Goal: Task Accomplishment & Management: Use online tool/utility

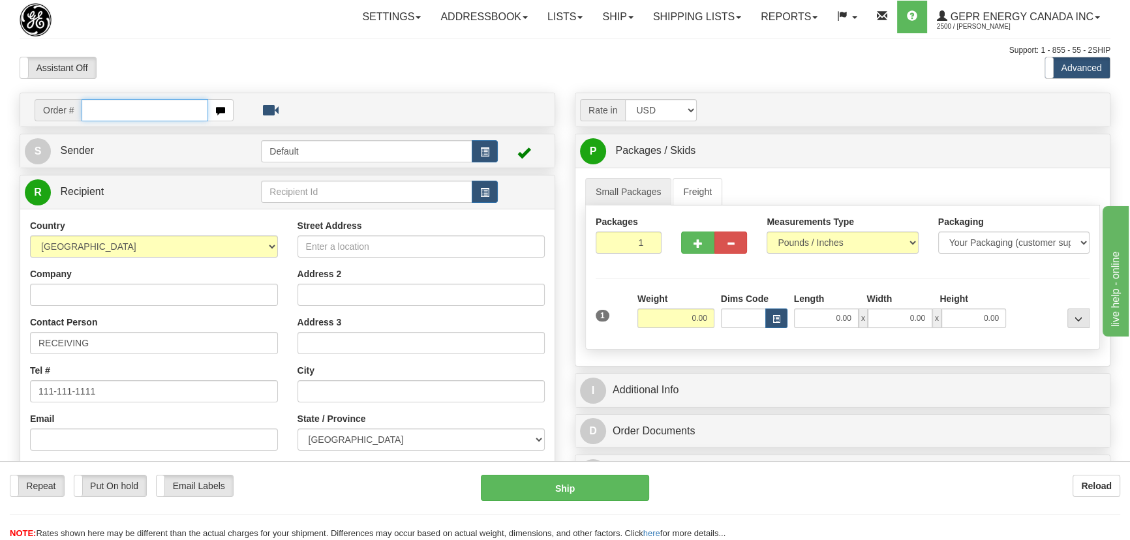
click at [134, 102] on input "text" at bounding box center [145, 110] width 127 height 22
paste input "86702848"
type input "86702848"
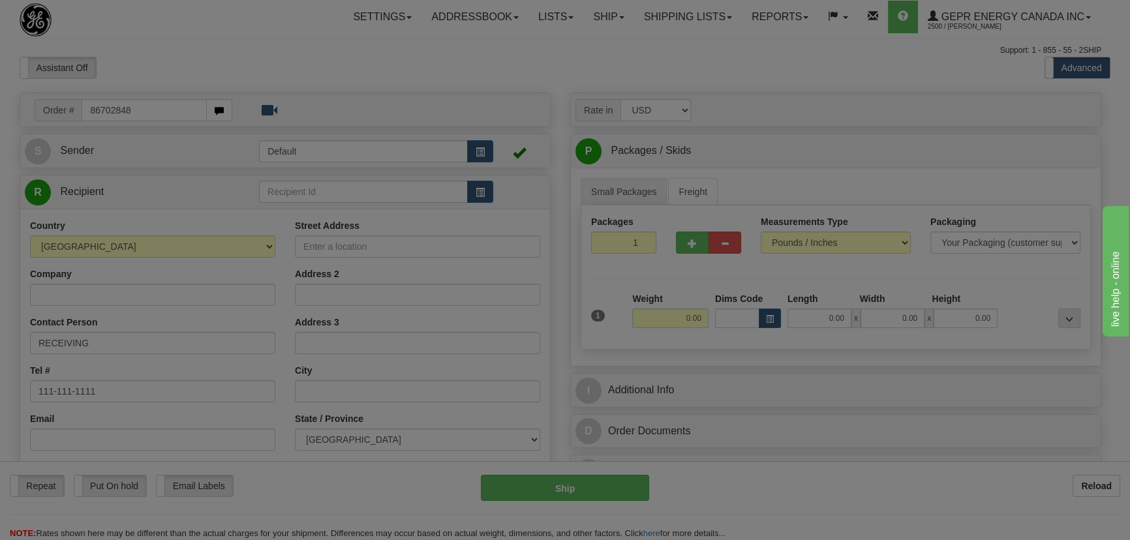
click at [165, 58] on body "Training Course Close Toggle navigation Settings Shipping Preferences New Recip…" at bounding box center [565, 270] width 1130 height 540
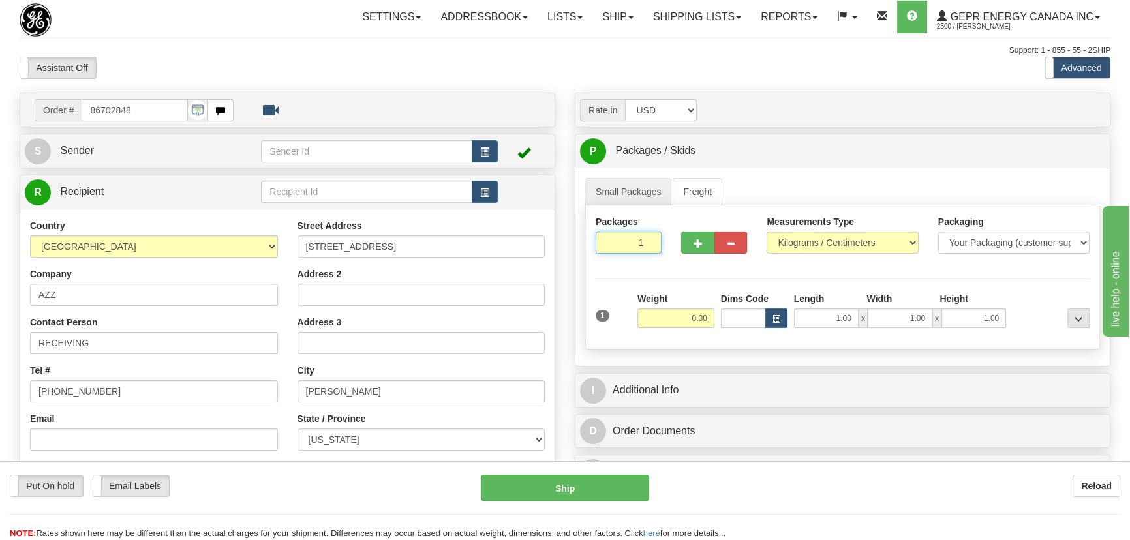
drag, startPoint x: 648, startPoint y: 259, endPoint x: 653, endPoint y: 271, distance: 13.1
click at [653, 264] on div "Packages 1 1" at bounding box center [842, 240] width 513 height 50
type input "9"
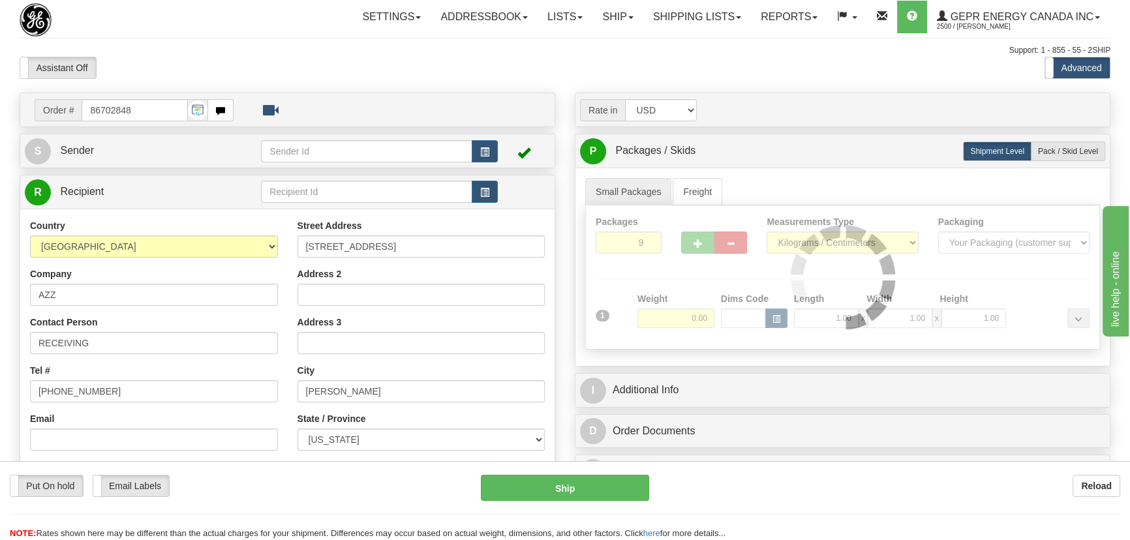
click at [807, 65] on div "Assistant On Assistant Off Do a return Do a return Previous Next Standard Advan…" at bounding box center [565, 68] width 1110 height 22
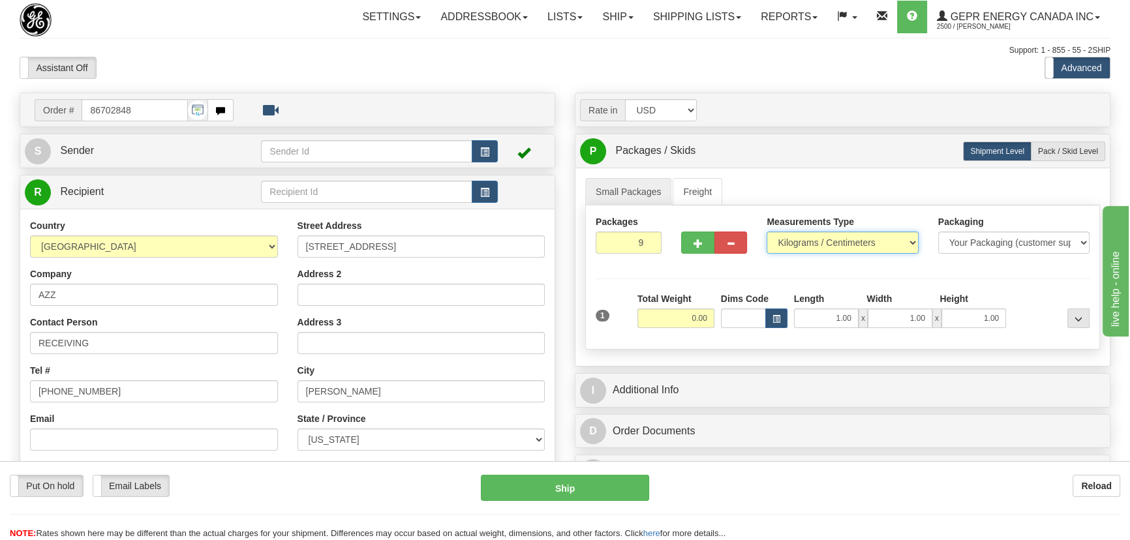
click at [848, 247] on select "Pounds / Inches Kilograms / Centimeters" at bounding box center [841, 243] width 151 height 22
select select "0"
click at [766, 232] on select "Pounds / Inches Kilograms / Centimeters" at bounding box center [841, 243] width 151 height 22
click at [667, 319] on input "0.00" at bounding box center [675, 318] width 77 height 20
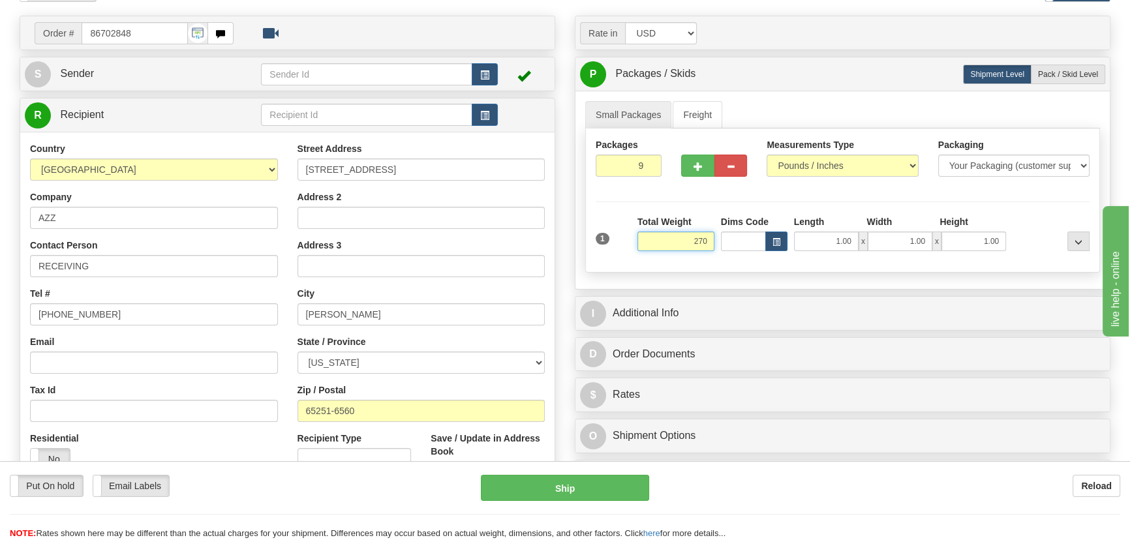
scroll to position [177, 0]
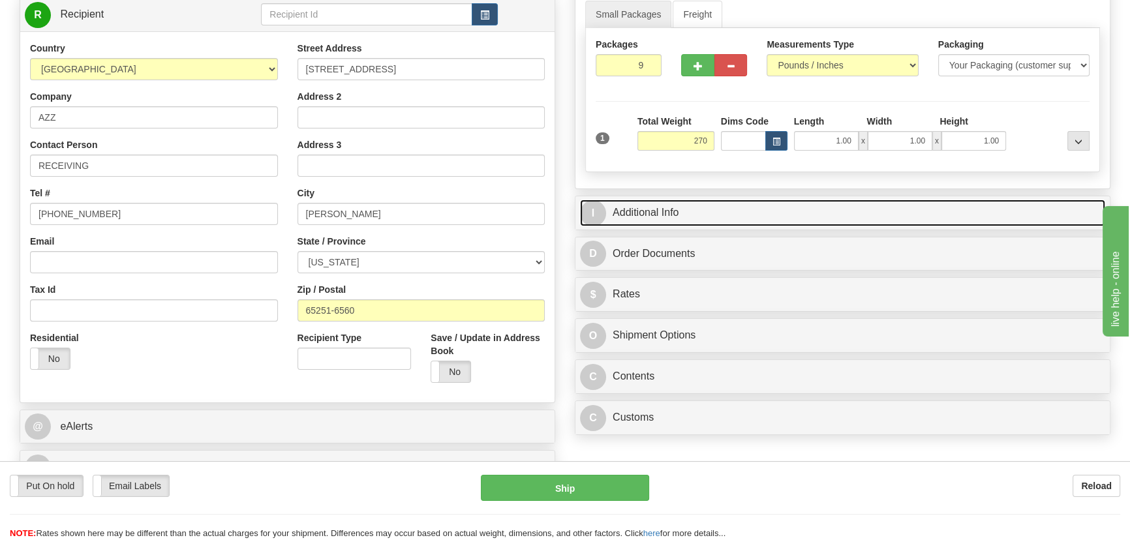
type input "270.00"
click at [872, 204] on link "I Additional Info" at bounding box center [842, 213] width 525 height 27
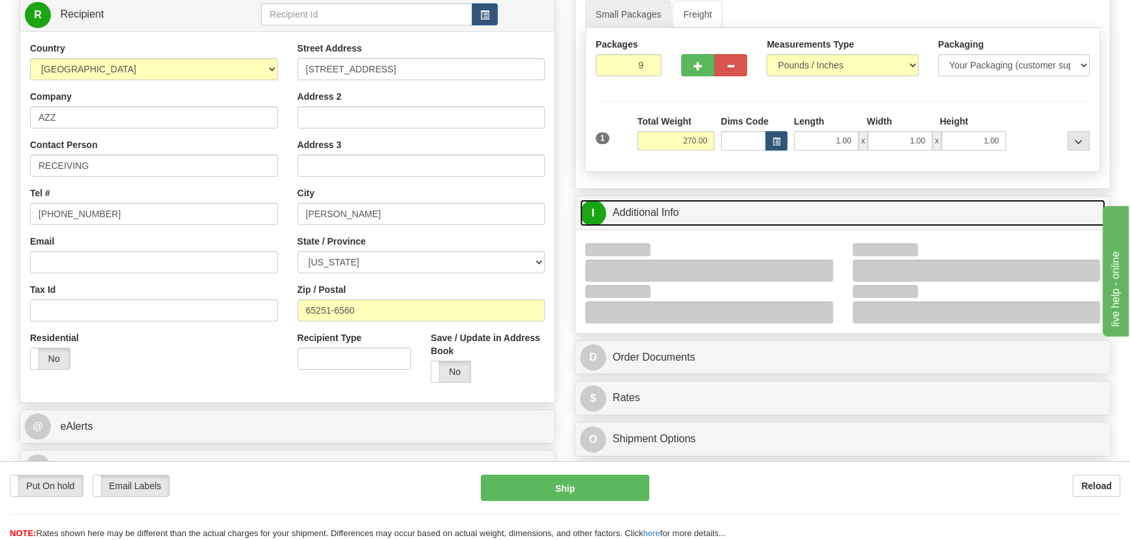
scroll to position [355, 0]
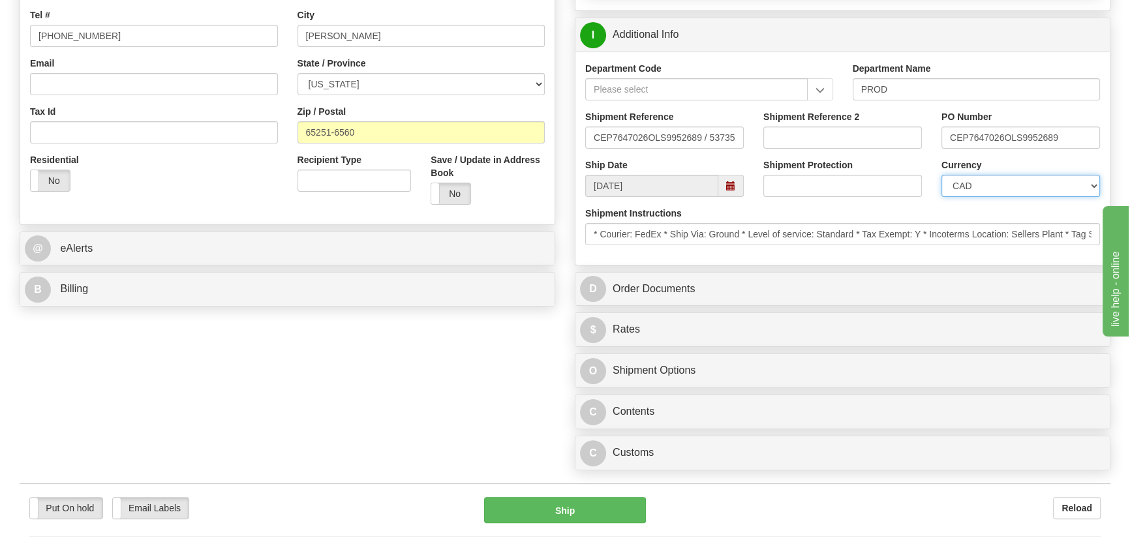
click at [968, 187] on select "CAD USD EUR ZAR RON ANG ARN AUD AUS AWG BBD BFR BGN BHD BMD BND BRC BRL CHP CKZ…" at bounding box center [1020, 186] width 158 height 22
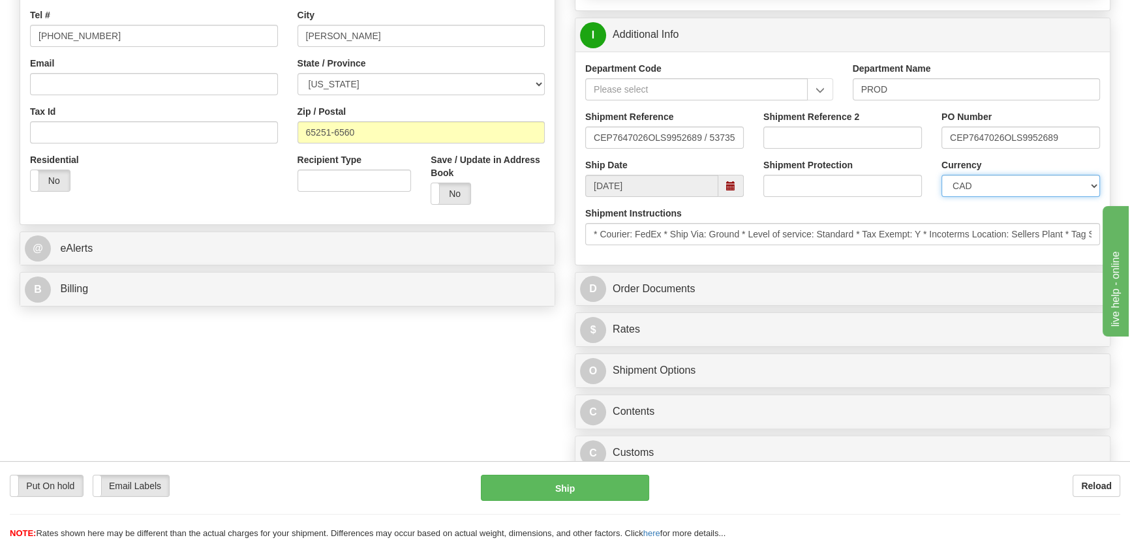
select select "1"
click at [941, 175] on select "CAD USD EUR ZAR RON ANG ARN AUD AUS AWG BBD BFR BGN BHD BMD BND BRC BRL CHP CKZ…" at bounding box center [1020, 186] width 158 height 22
click at [845, 132] on input "Shipment Reference 2" at bounding box center [842, 138] width 158 height 22
drag, startPoint x: 845, startPoint y: 132, endPoint x: 765, endPoint y: 128, distance: 80.3
click at [765, 128] on input "5399005797" at bounding box center [842, 138] width 158 height 22
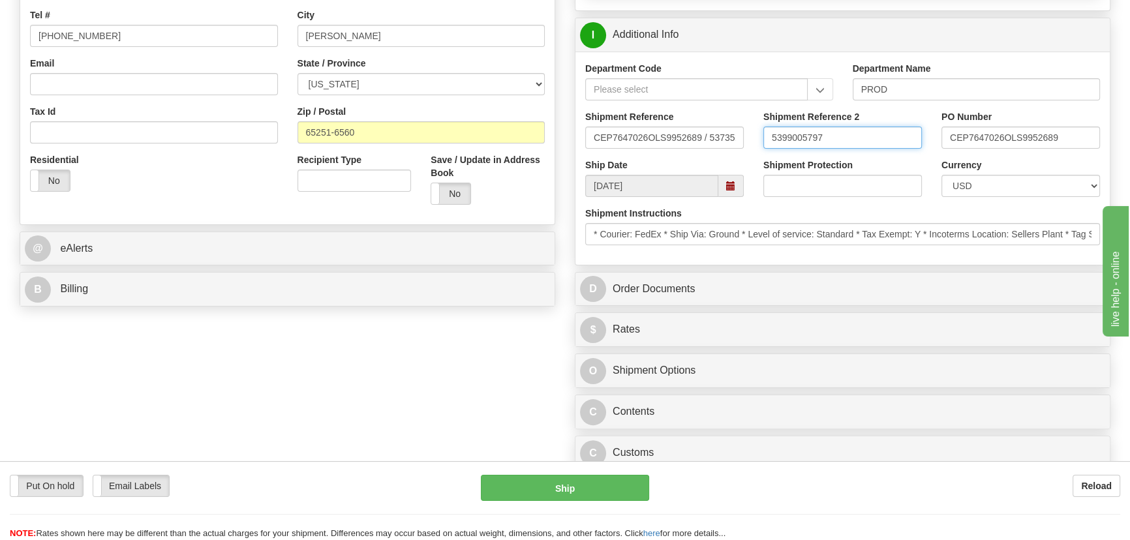
type input "5399005797"
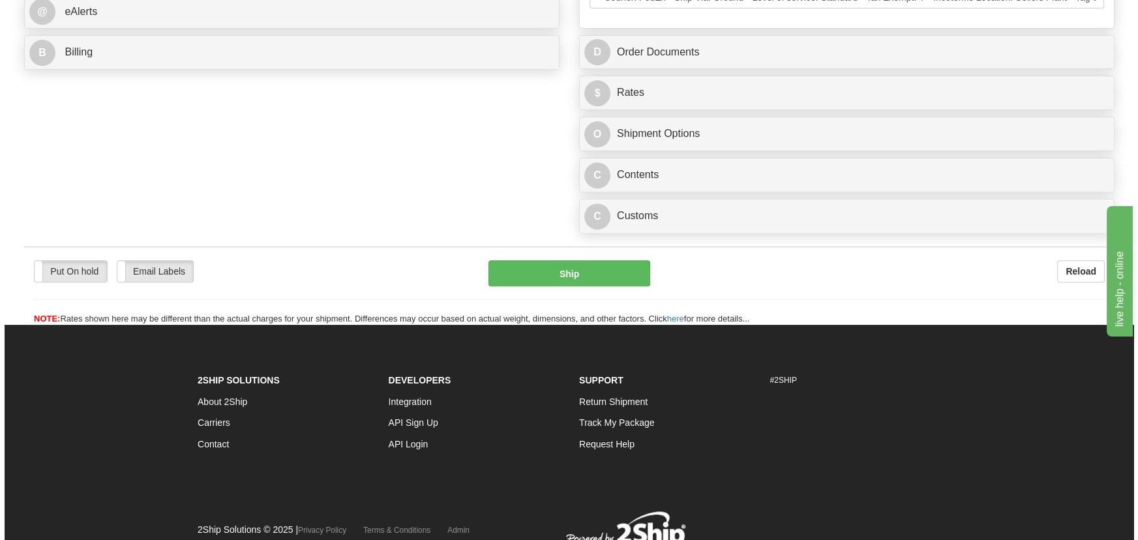
scroll to position [593, 0]
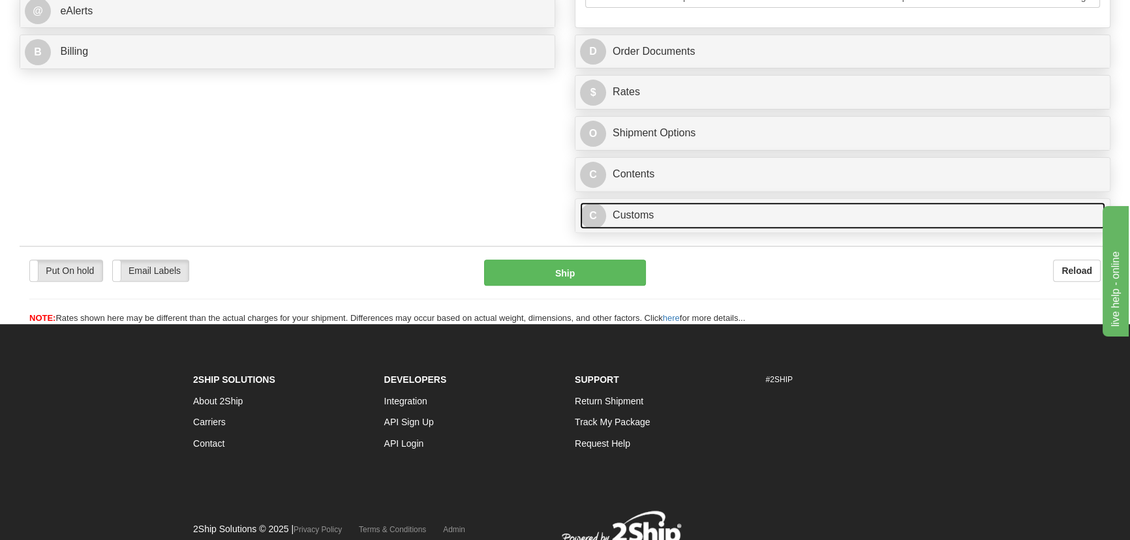
click at [802, 209] on link "C Customs" at bounding box center [842, 215] width 525 height 27
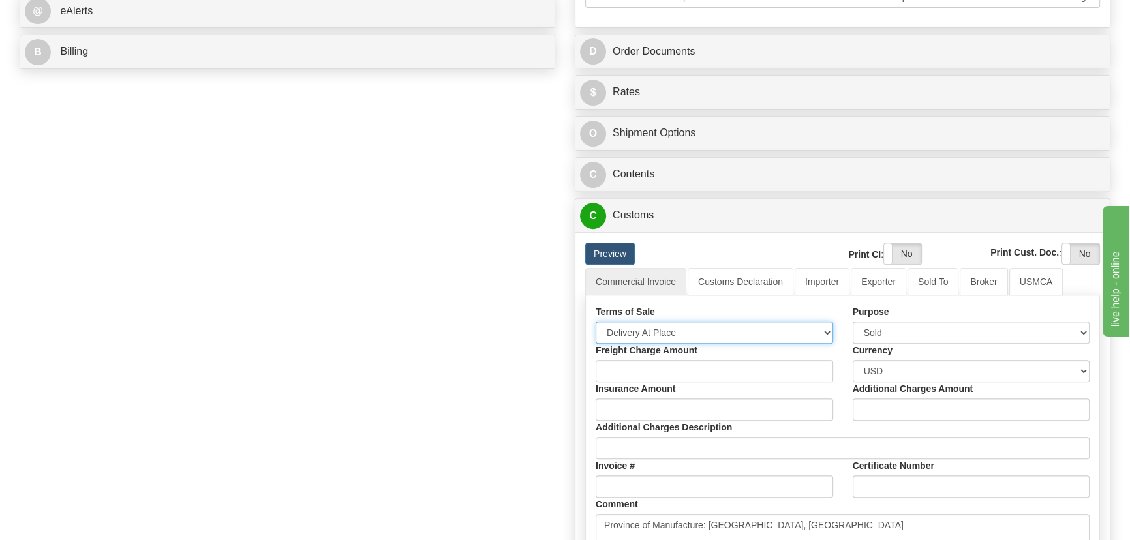
click at [713, 342] on select "Free Carrier Free On Board Ex Works Delivered Duty Unpaid Delivered Duty Paid C…" at bounding box center [713, 333] width 237 height 22
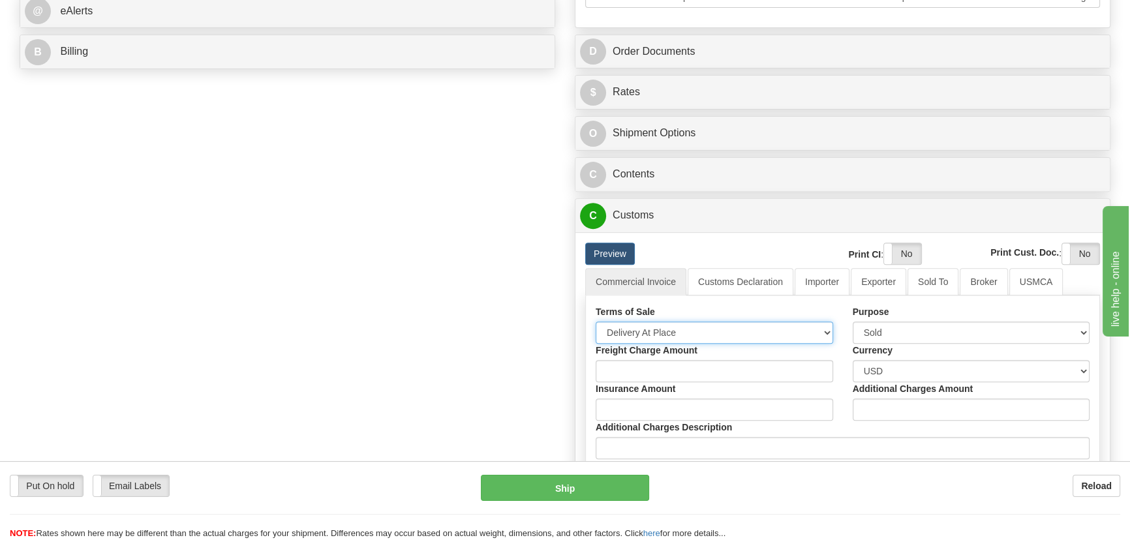
select select "7"
click at [595, 322] on select "Free Carrier Free On Board Ex Works Delivered Duty Unpaid Delivered Duty Paid C…" at bounding box center [713, 333] width 237 height 22
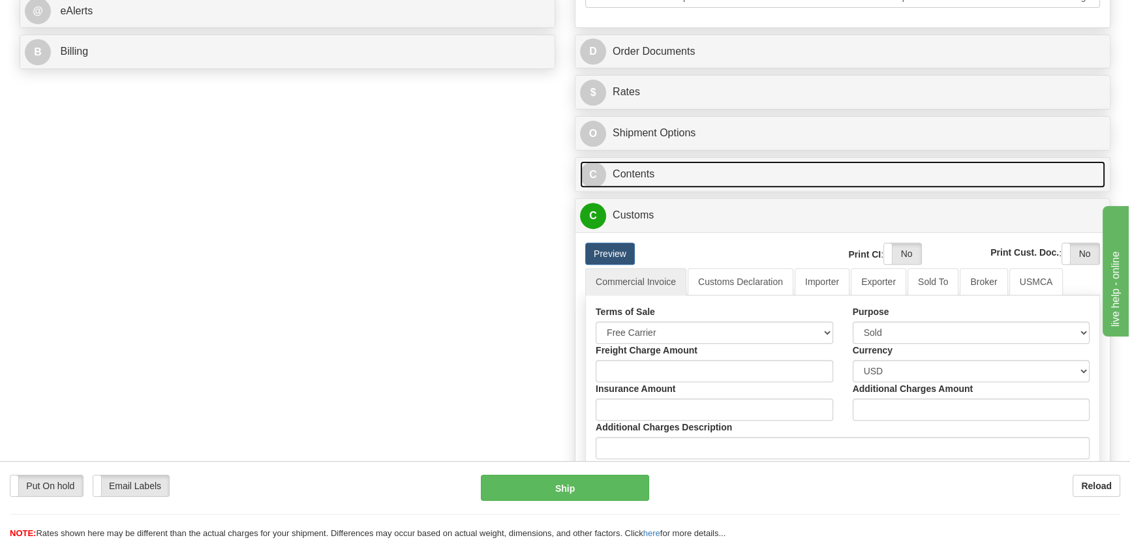
click at [882, 177] on link "C Contents" at bounding box center [842, 174] width 525 height 27
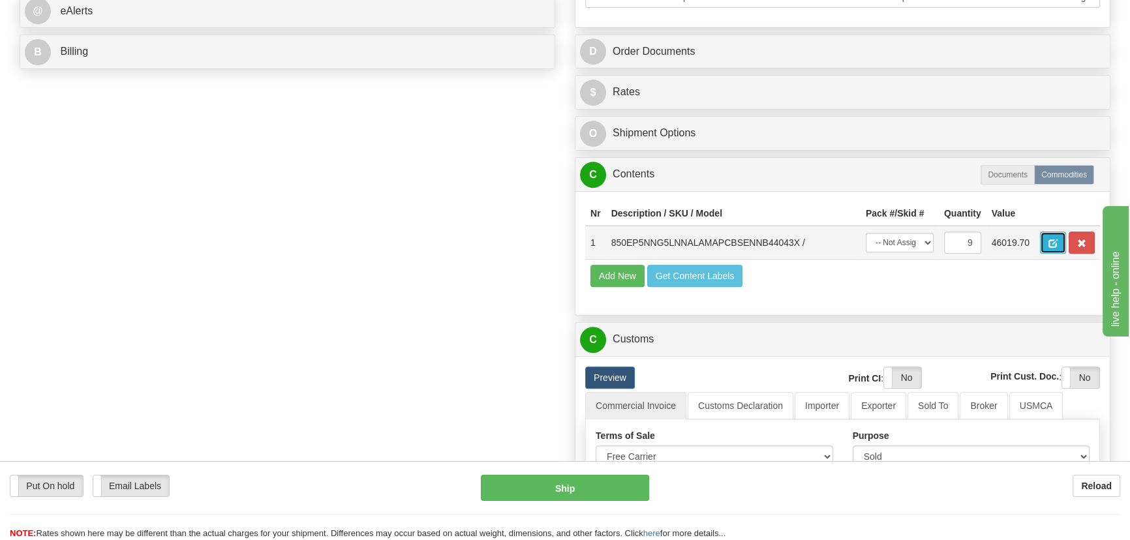
click at [1051, 248] on span "button" at bounding box center [1052, 243] width 9 height 8
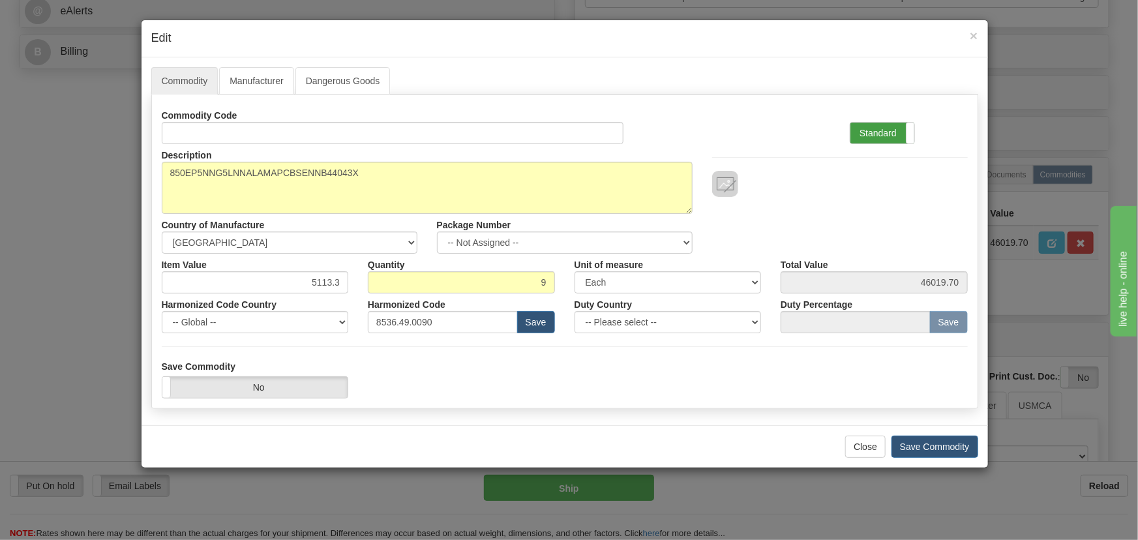
click at [905, 128] on label "Standard" at bounding box center [882, 133] width 64 height 21
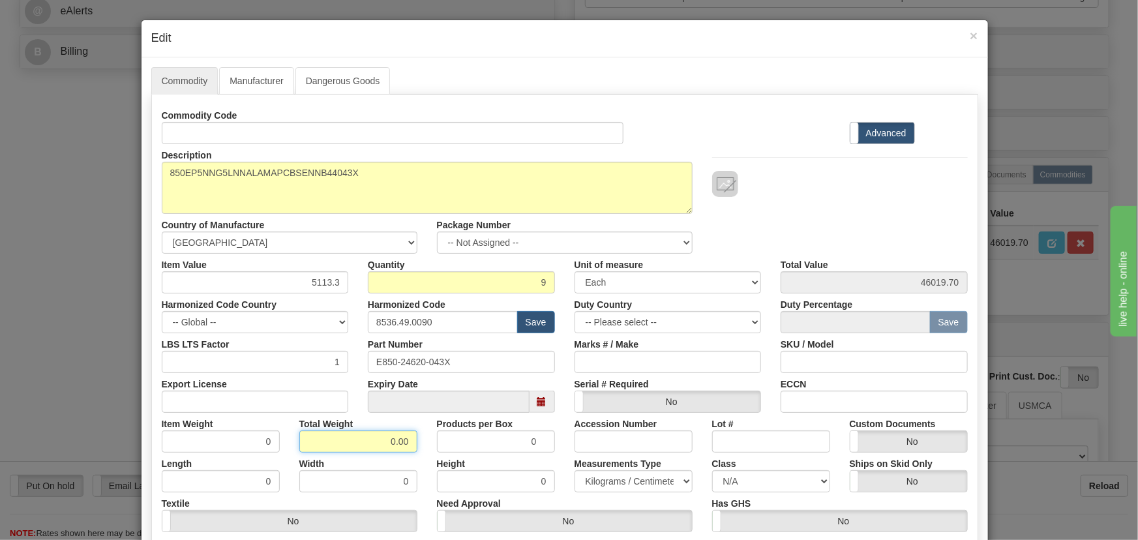
drag, startPoint x: 383, startPoint y: 438, endPoint x: 413, endPoint y: 449, distance: 32.2
click at [427, 469] on div "Commodity Code Standard Advanced Description 850EP5NNG5LNNALAMAPCBSENNB44043X C…" at bounding box center [565, 338] width 806 height 468
type input "9"
type input "1.0000"
drag, startPoint x: 307, startPoint y: 279, endPoint x: 345, endPoint y: 296, distance: 42.0
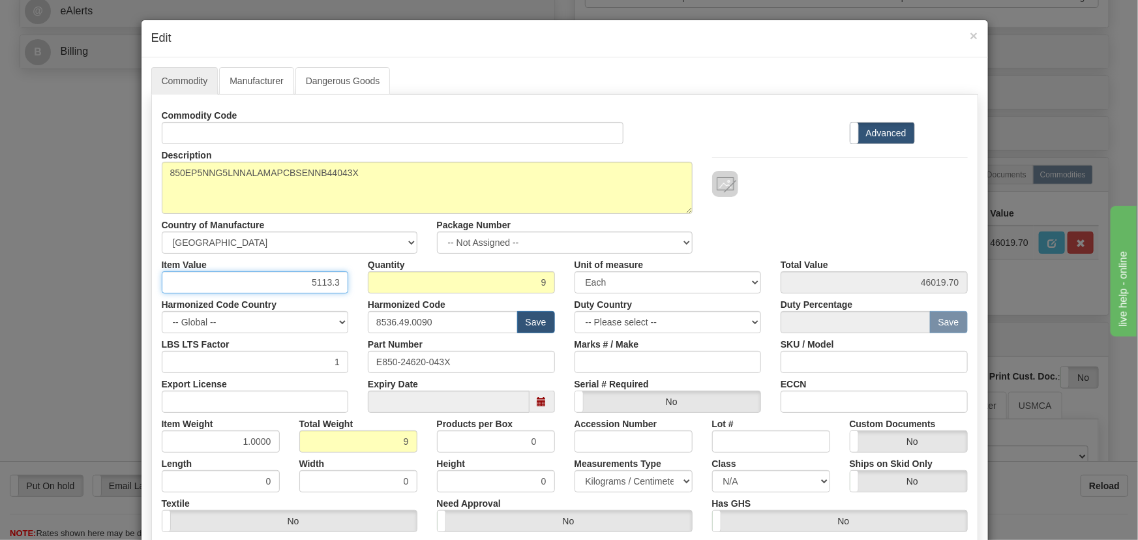
click at [348, 295] on div "Commodity Code Standard Advanced Description 850EP5NNG5LNNALAMAPCBSENNB44043X C…" at bounding box center [565, 338] width 806 height 468
paste input "4.386,2"
type input "4386.23"
type input "39476.07"
click at [854, 228] on div "Description 850EP5NNG5LNNALAMAPCBSENNB44043X Country of Manufacture -- Unknown …" at bounding box center [565, 199] width 826 height 110
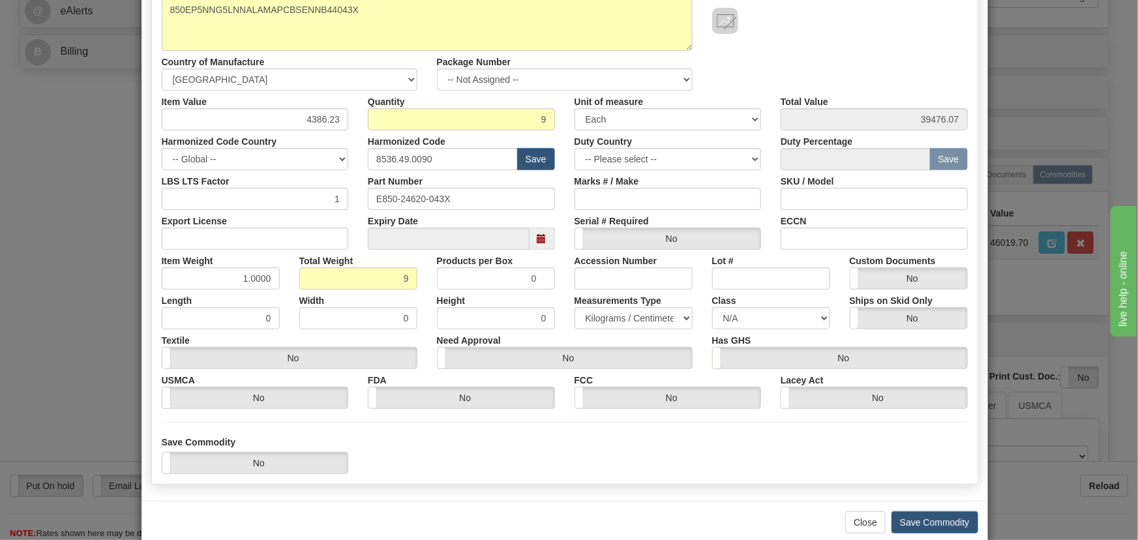
scroll to position [185, 0]
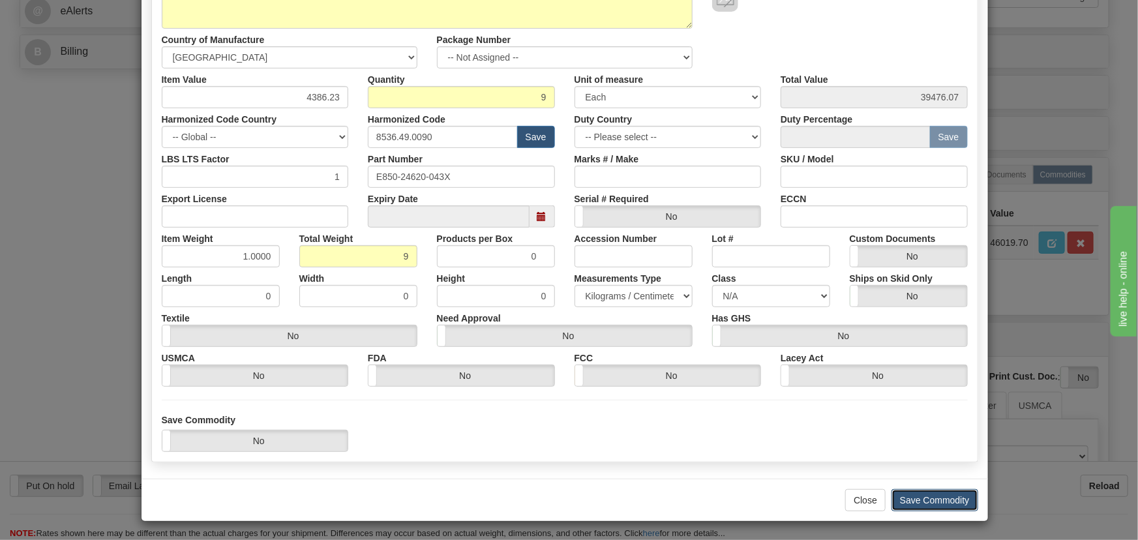
click at [946, 490] on button "Save Commodity" at bounding box center [935, 500] width 87 height 22
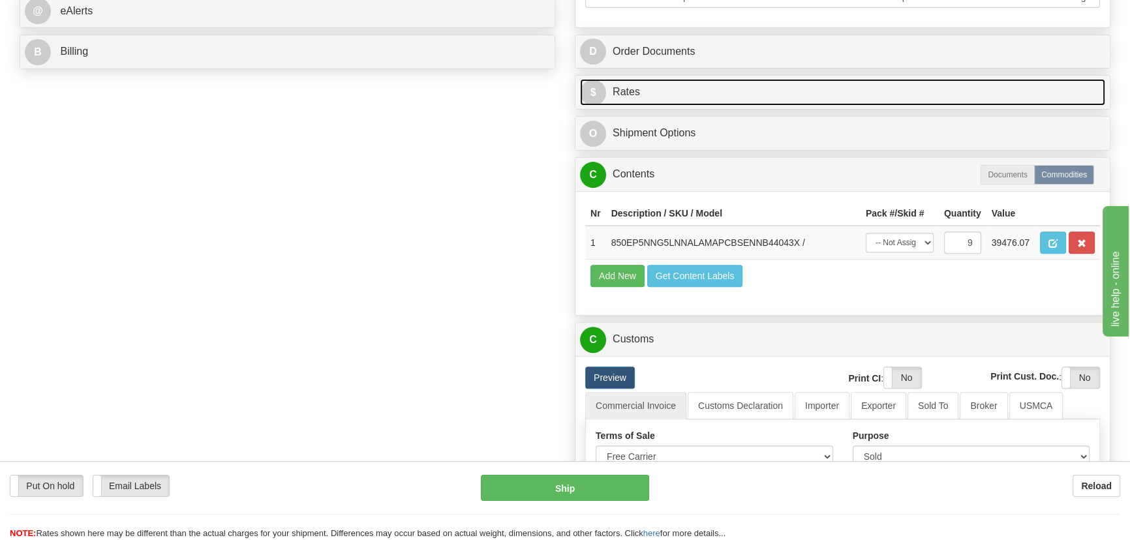
click at [937, 85] on link "$ Rates" at bounding box center [842, 92] width 525 height 27
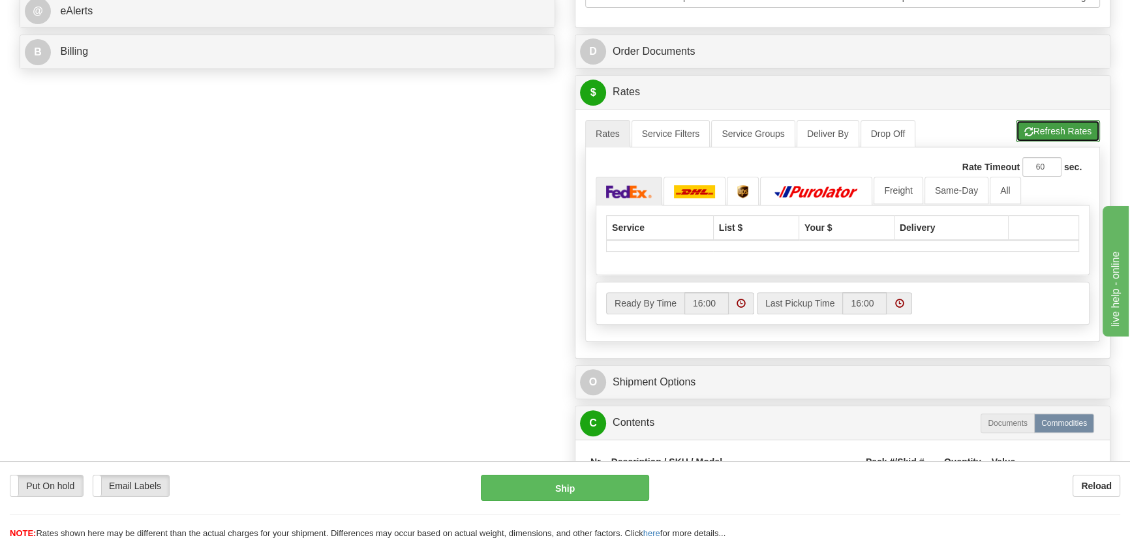
click at [1038, 133] on button "Refresh Rates" at bounding box center [1057, 131] width 84 height 22
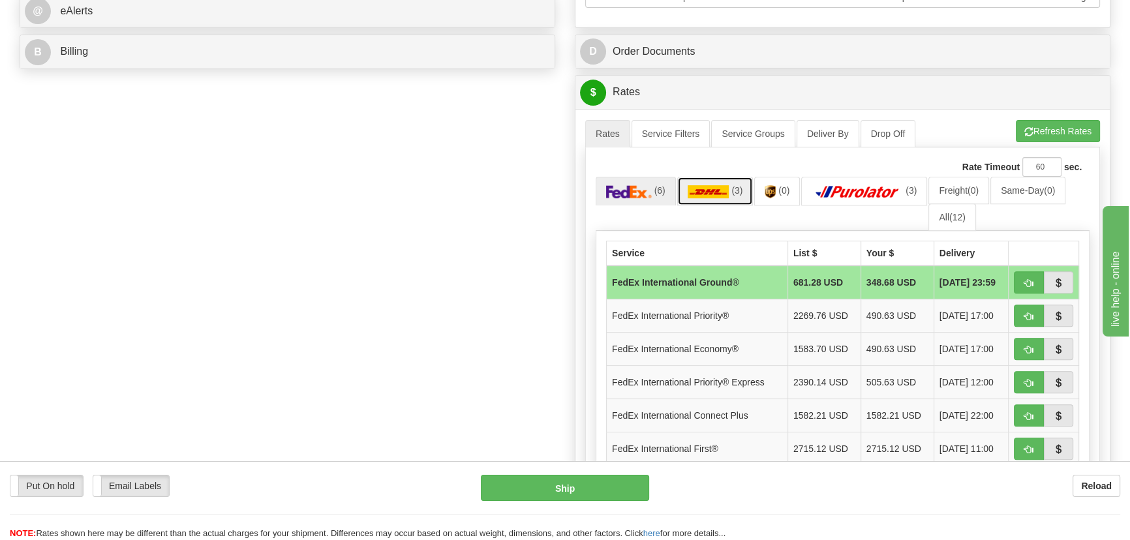
click at [717, 185] on img at bounding box center [708, 191] width 42 height 13
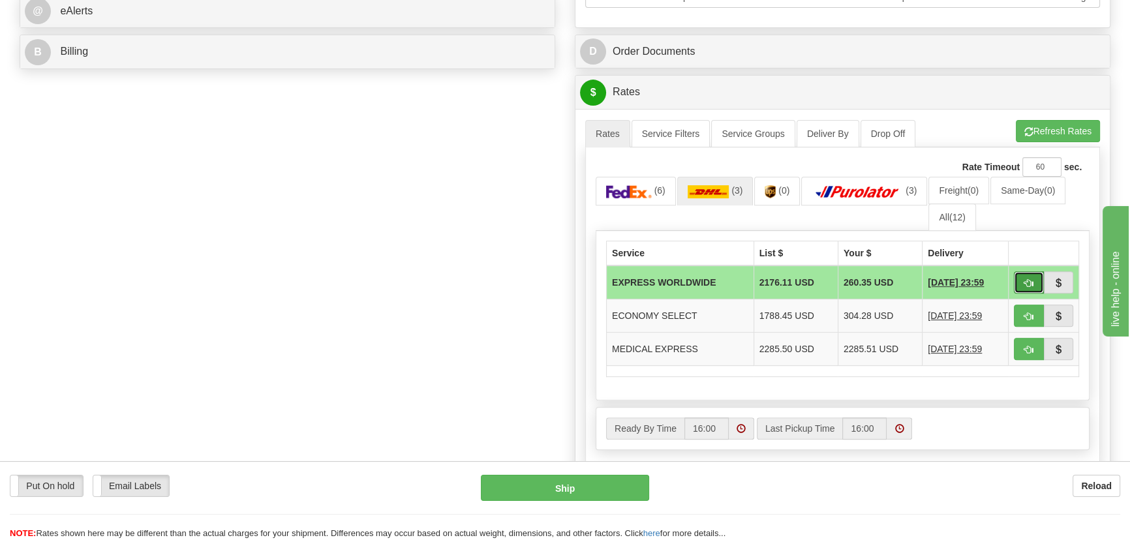
click at [1035, 286] on button "button" at bounding box center [1028, 282] width 30 height 22
type input "P"
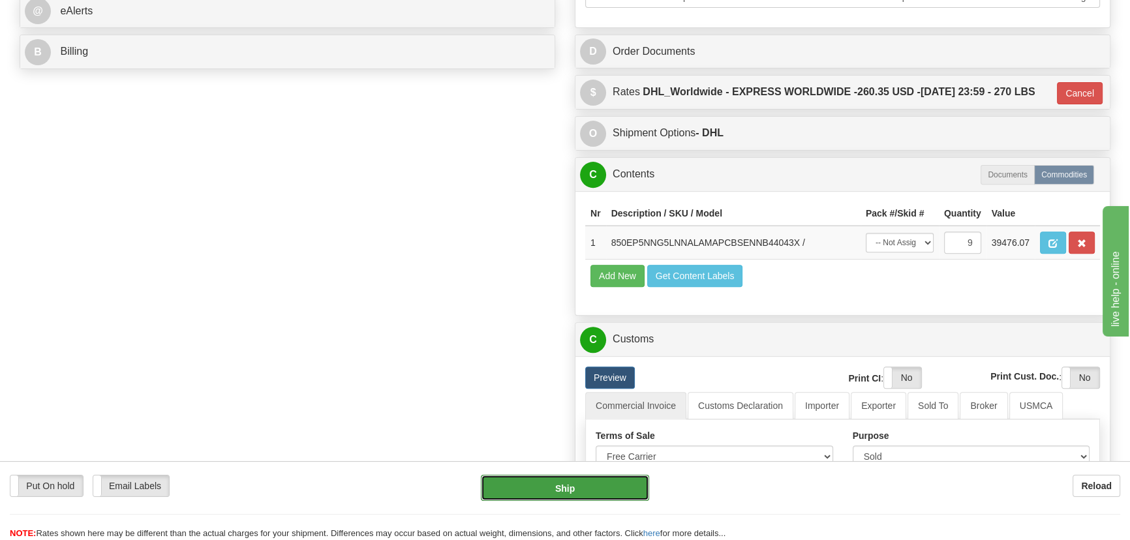
click at [582, 486] on button "Ship" at bounding box center [565, 488] width 169 height 26
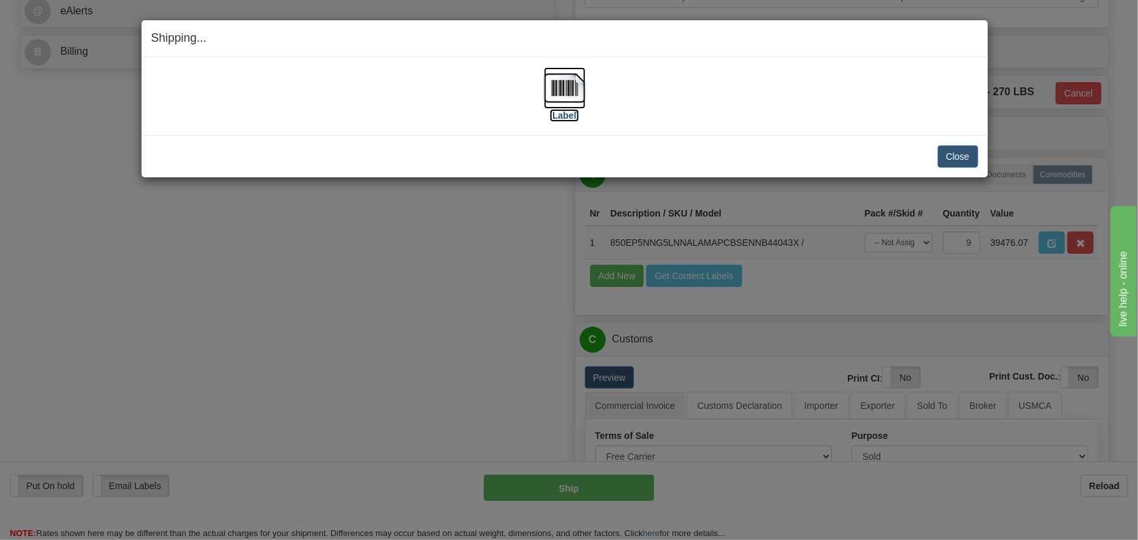
click at [569, 94] on img at bounding box center [565, 88] width 42 height 42
click at [958, 155] on button "Close" at bounding box center [958, 156] width 40 height 22
